Goal: Task Accomplishment & Management: Use online tool/utility

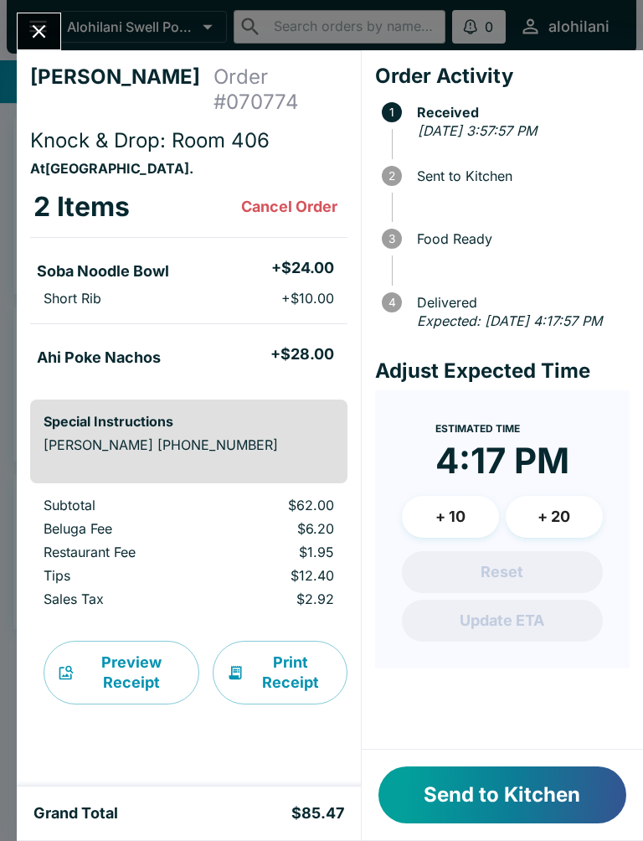
click at [539, 803] on button "Send to Kitchen" at bounding box center [503, 795] width 248 height 57
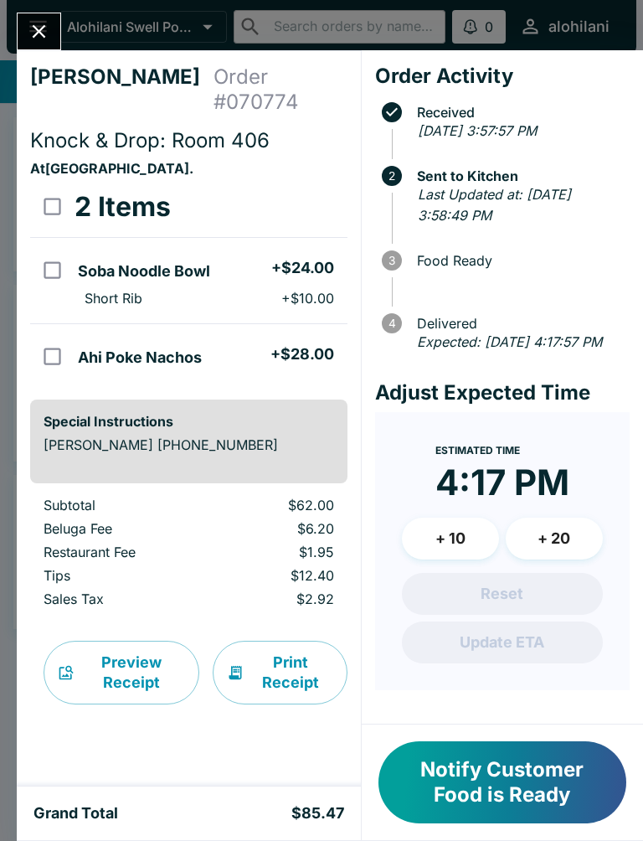
click at [504, 771] on button "Notify Customer Food is Ready" at bounding box center [503, 782] width 248 height 82
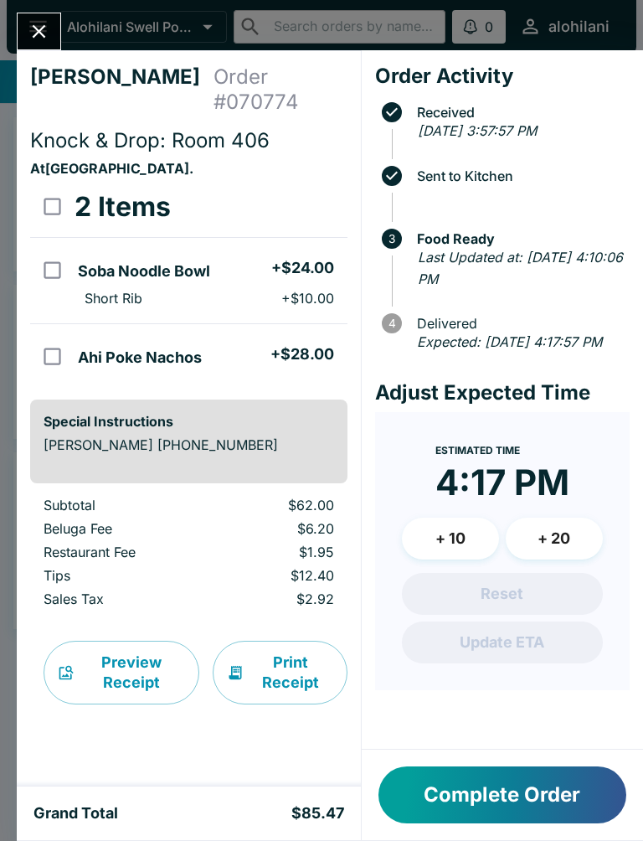
click at [472, 784] on button "Complete Order" at bounding box center [503, 795] width 248 height 57
click at [500, 790] on button "Complete Order" at bounding box center [503, 795] width 248 height 57
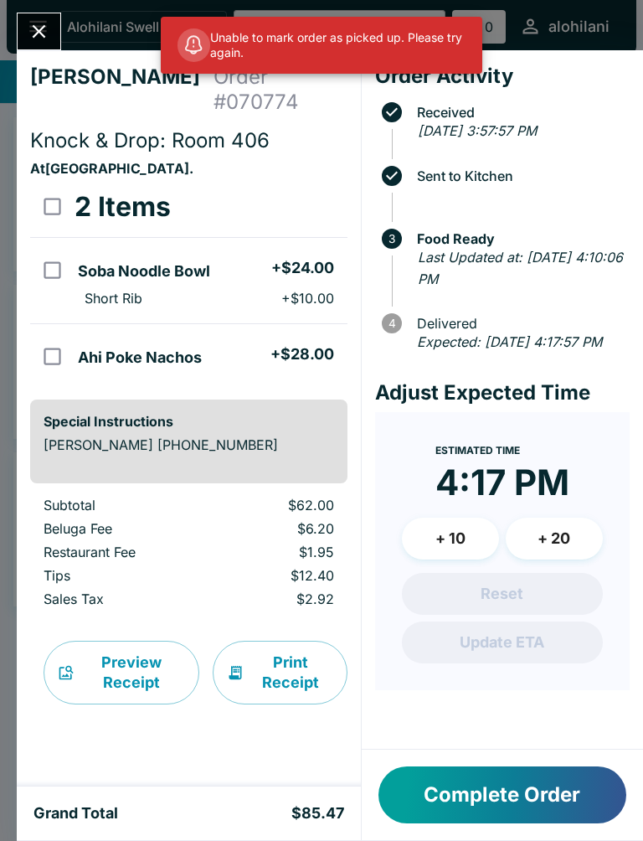
click at [32, 46] on button "Close" at bounding box center [39, 31] width 43 height 36
